Goal: Navigation & Orientation: Find specific page/section

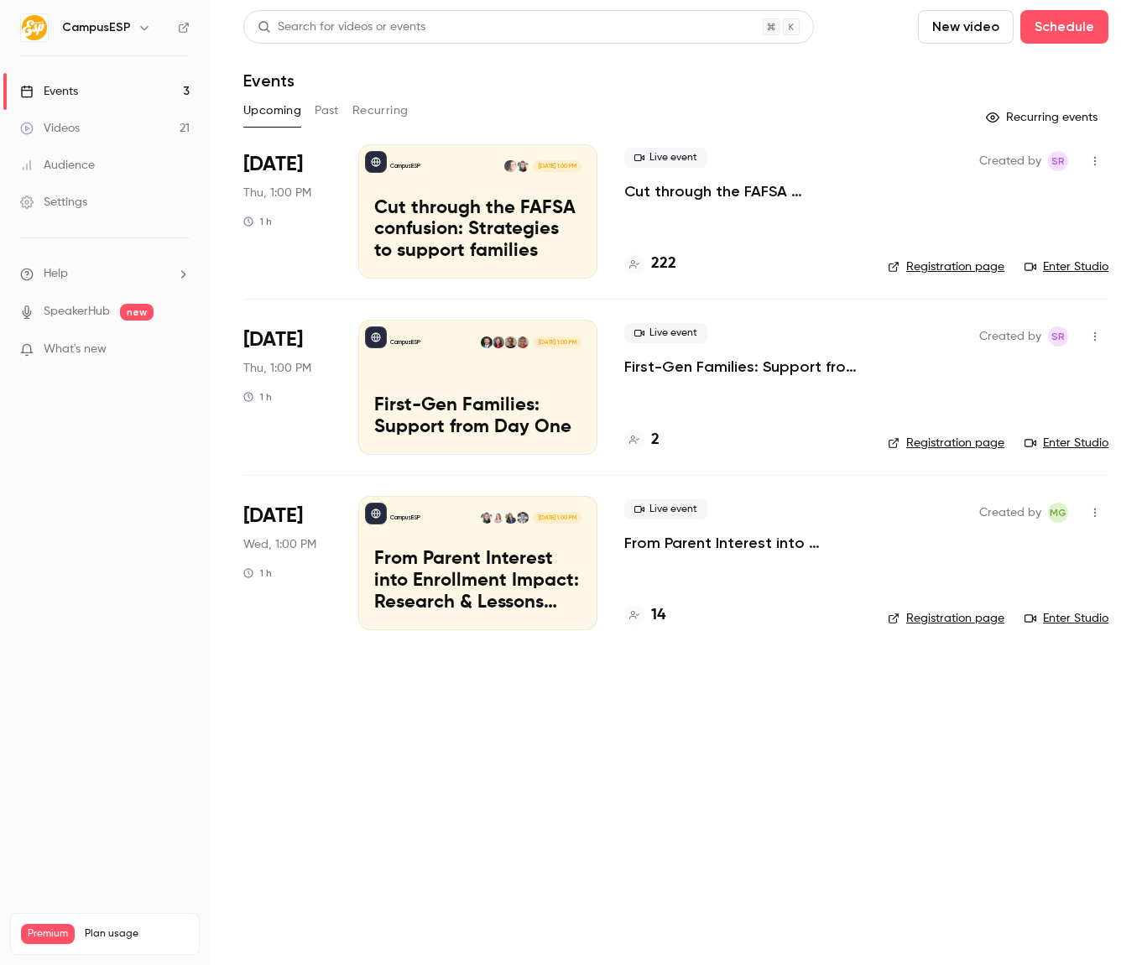
click at [126, 29] on h6 "CampusESP" at bounding box center [96, 27] width 69 height 17
click at [150, 29] on button "button" at bounding box center [144, 28] width 20 height 20
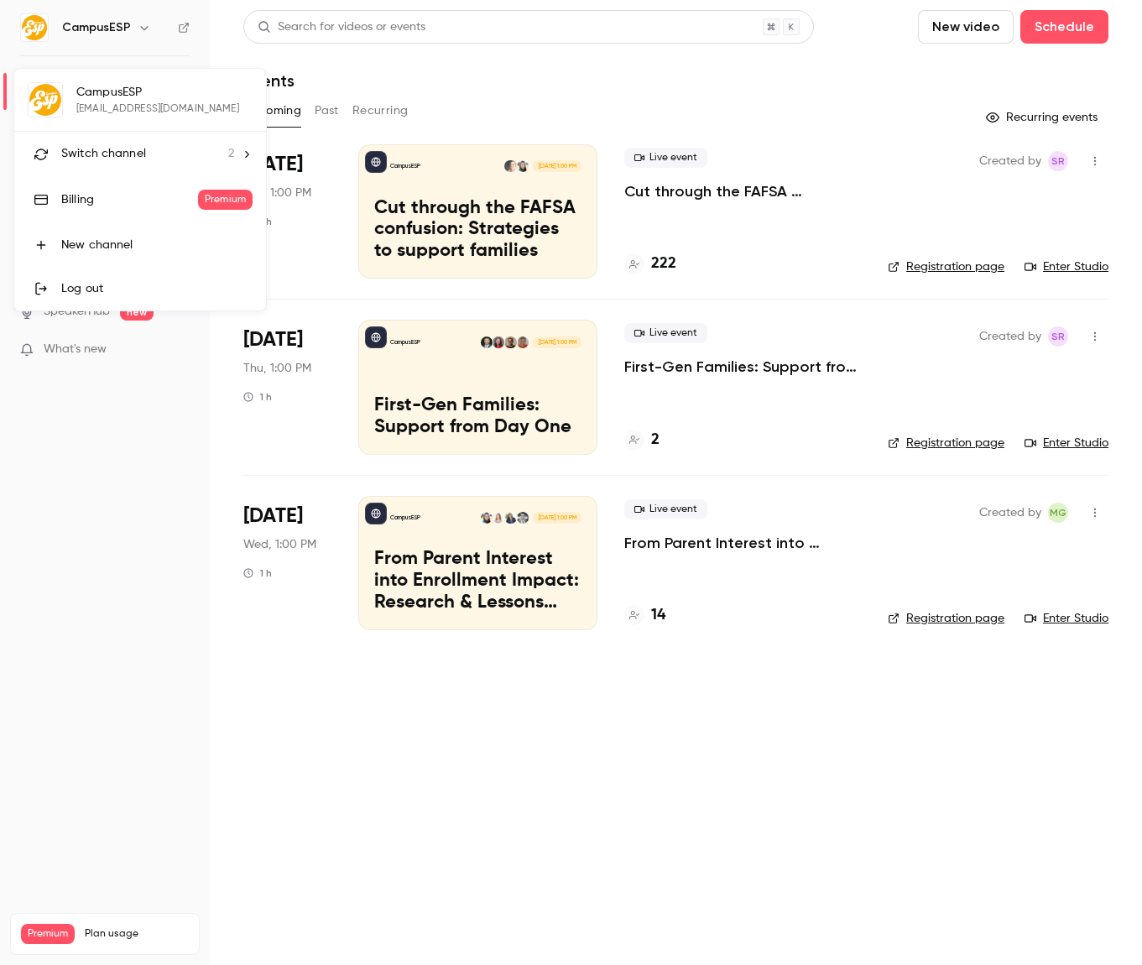
click at [144, 143] on li "Switch channel 2" at bounding box center [140, 154] width 252 height 44
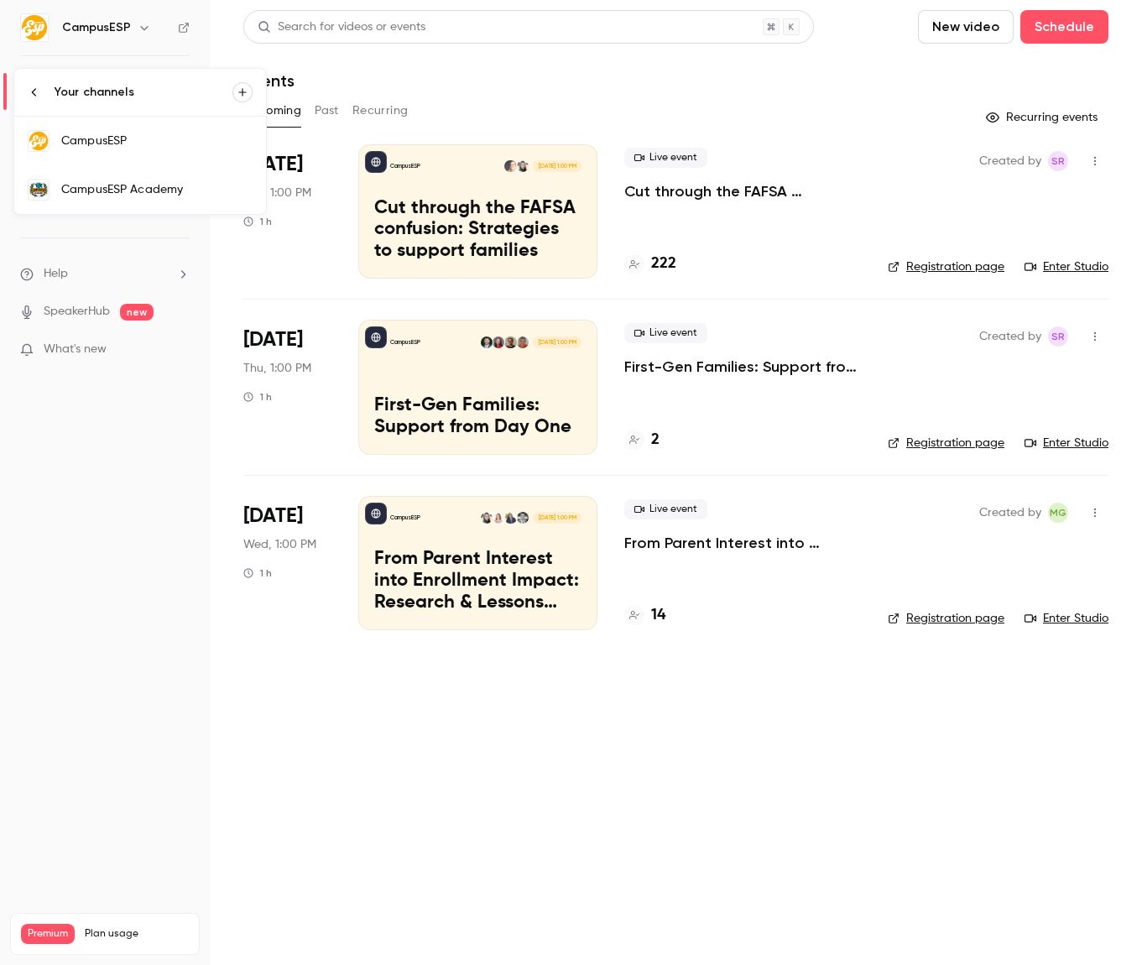
click at [131, 177] on link "CampusESP Academy" at bounding box center [140, 189] width 252 height 49
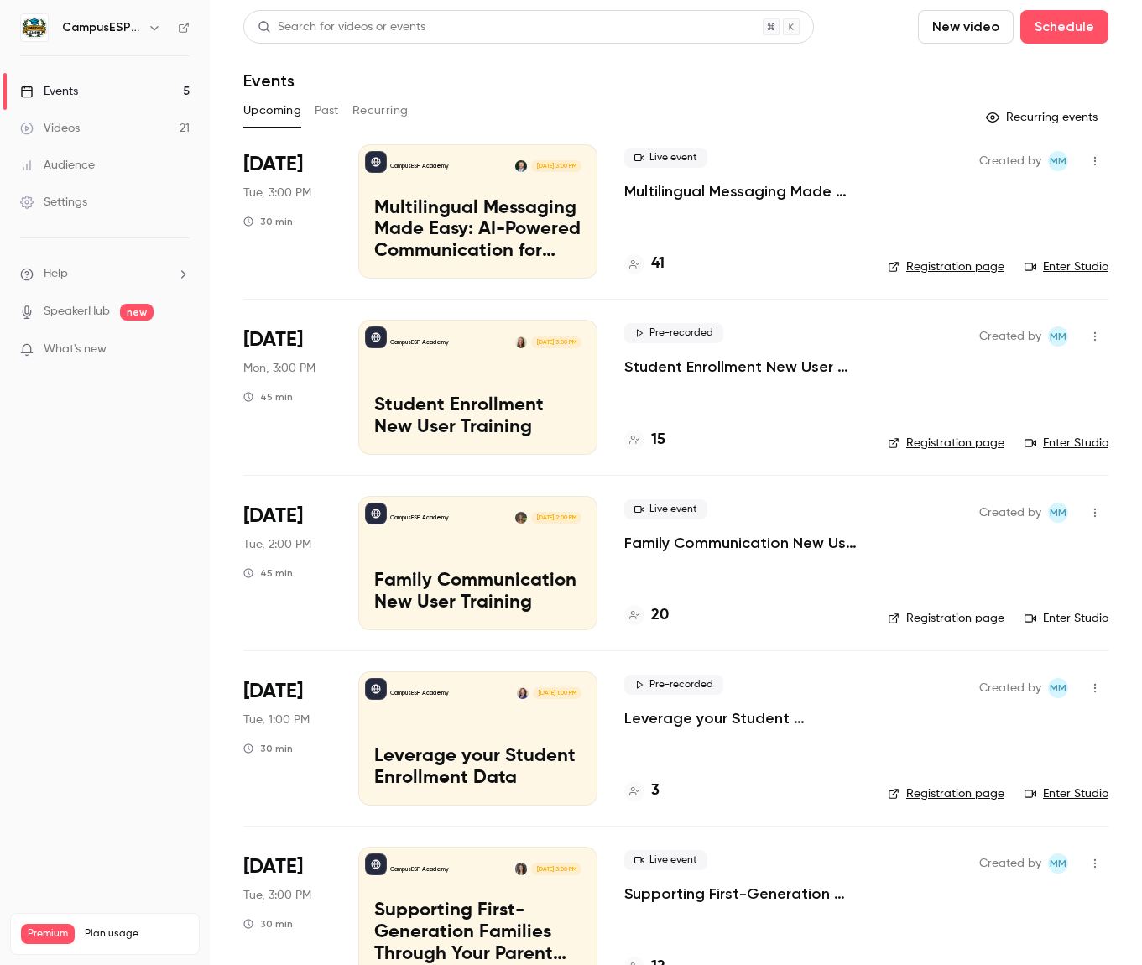
click at [1059, 271] on link "Enter Studio" at bounding box center [1067, 267] width 84 height 17
